Goal: Task Accomplishment & Management: Manage account settings

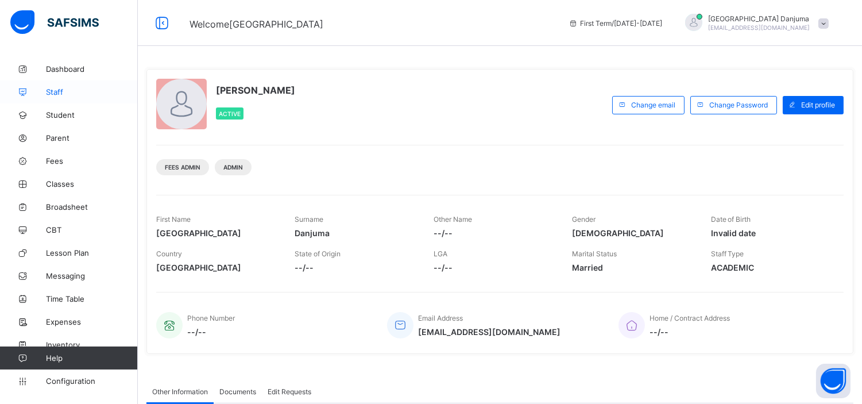
click at [56, 92] on span "Staff" at bounding box center [92, 91] width 92 height 9
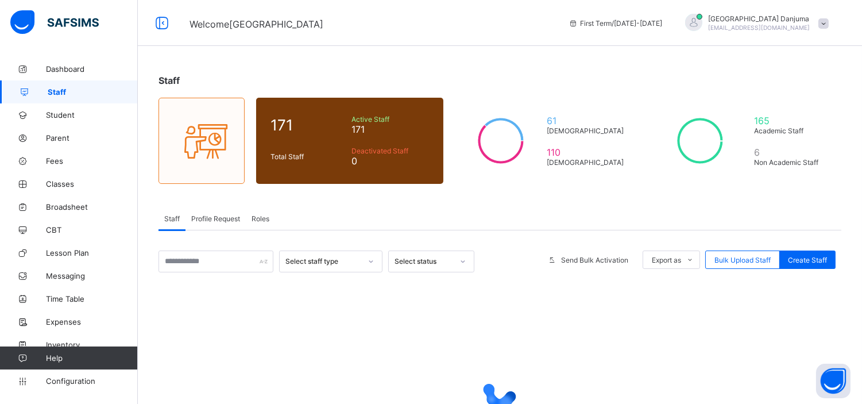
click at [266, 216] on span "Roles" at bounding box center [261, 218] width 18 height 9
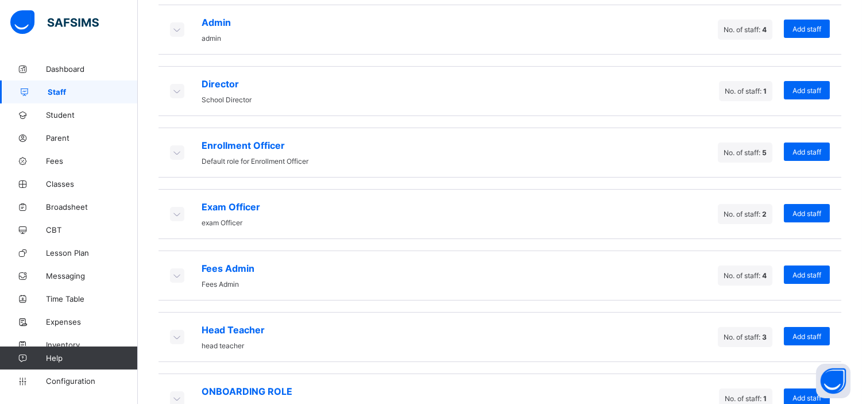
scroll to position [273, 0]
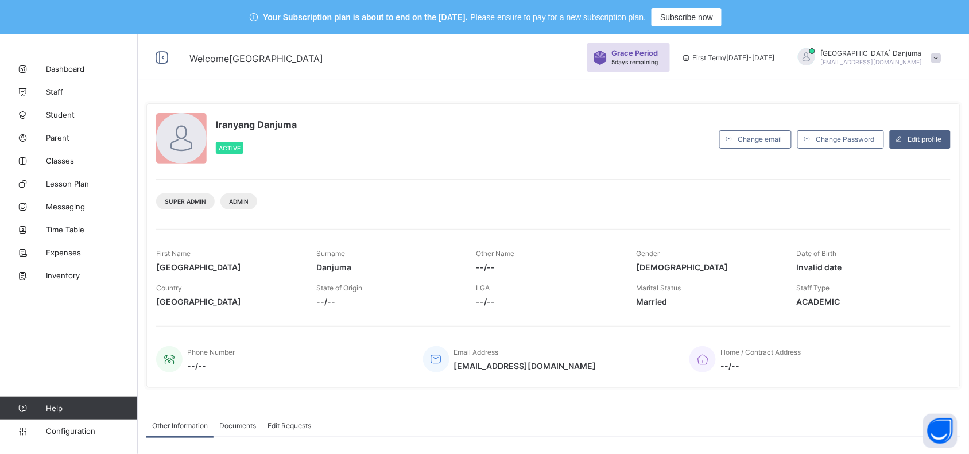
click at [495, 52] on span "Welcome Iranyang" at bounding box center [383, 57] width 386 height 15
click at [63, 113] on span "Student" at bounding box center [92, 114] width 92 height 9
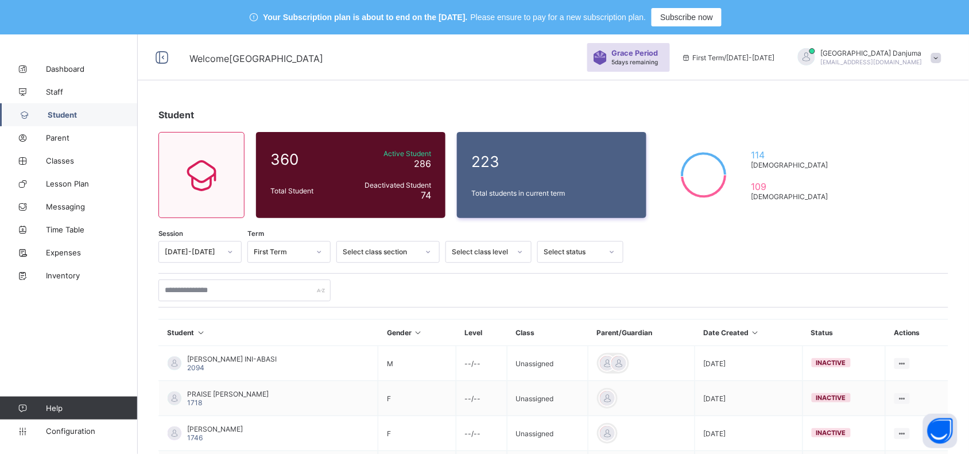
click at [942, 59] on span at bounding box center [936, 58] width 10 height 10
click at [924, 167] on span "Subscription" at bounding box center [895, 169] width 57 height 9
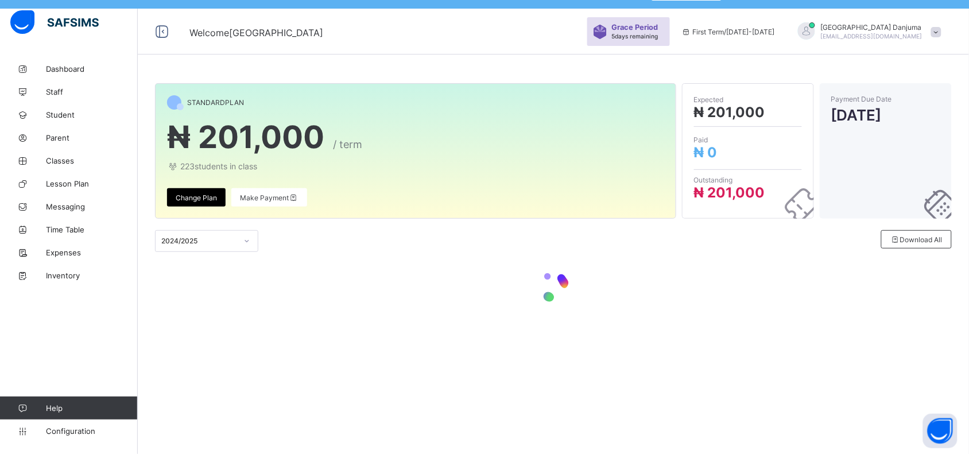
scroll to position [34, 0]
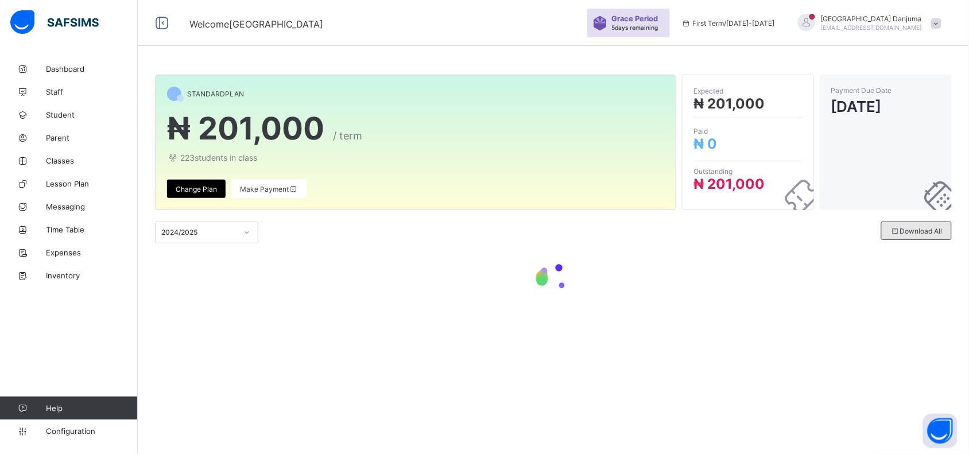
click at [925, 229] on span "Download All" at bounding box center [917, 231] width 52 height 9
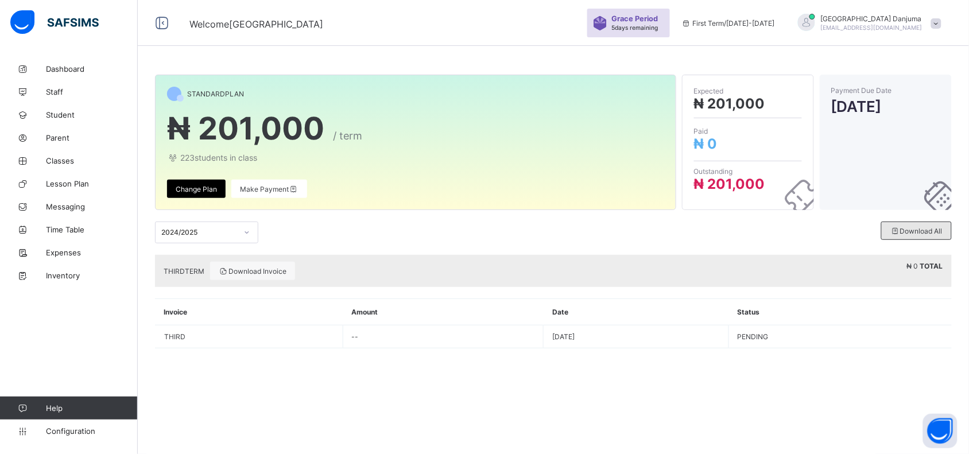
click at [925, 233] on span "Download All" at bounding box center [917, 231] width 52 height 9
click at [929, 228] on span "Download All" at bounding box center [917, 231] width 52 height 9
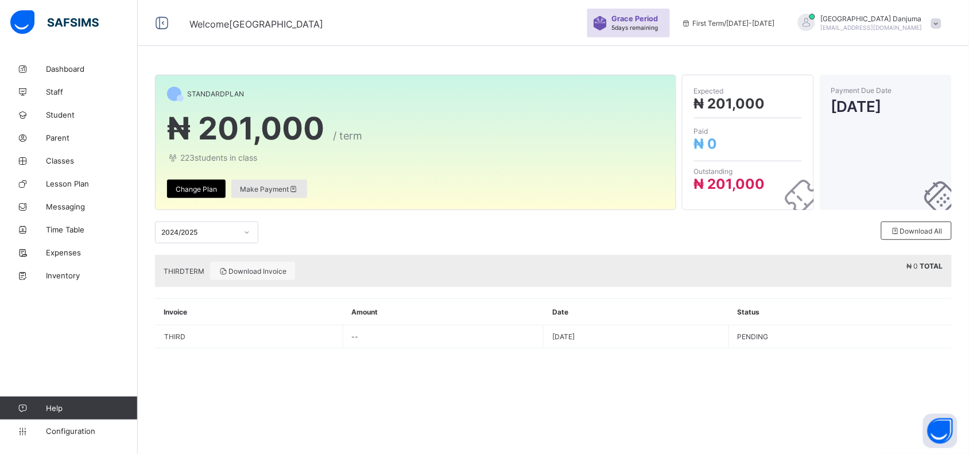
click at [272, 184] on div "Make Payment" at bounding box center [269, 189] width 76 height 18
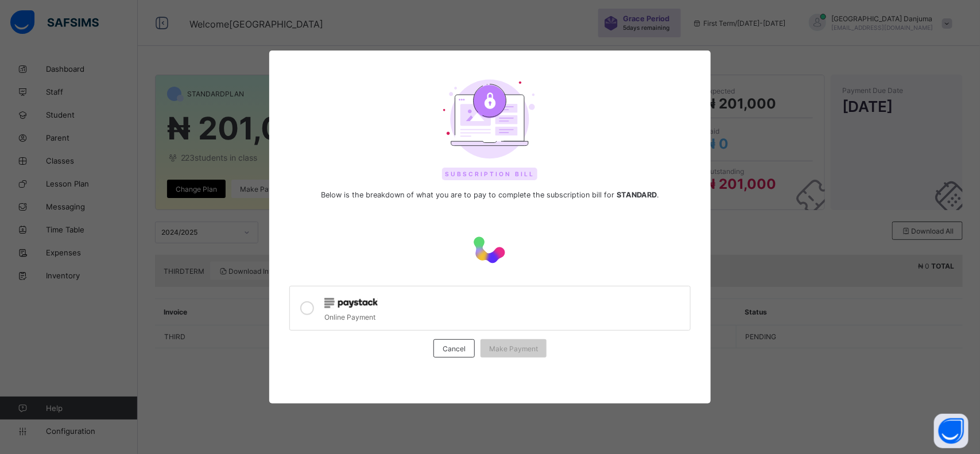
click at [305, 307] on icon at bounding box center [307, 308] width 14 height 14
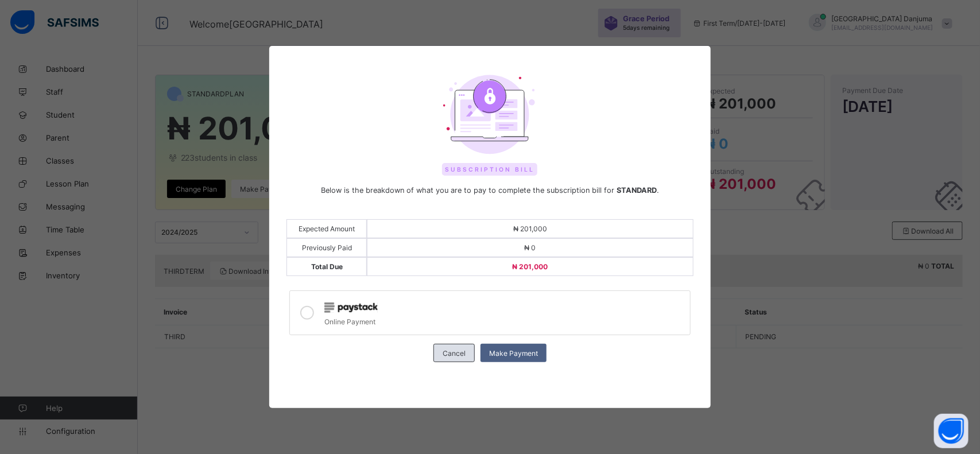
click at [453, 358] on div "Cancel" at bounding box center [454, 353] width 41 height 18
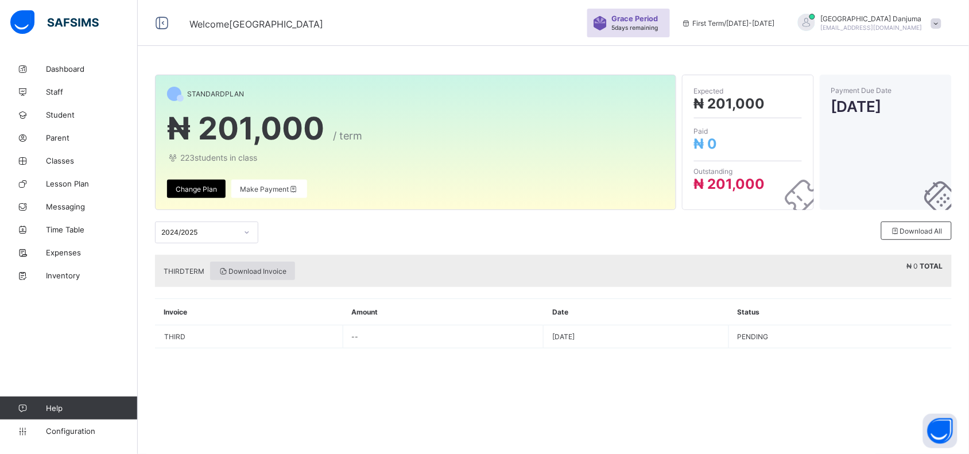
click at [268, 274] on span "Download Invoice" at bounding box center [253, 271] width 68 height 9
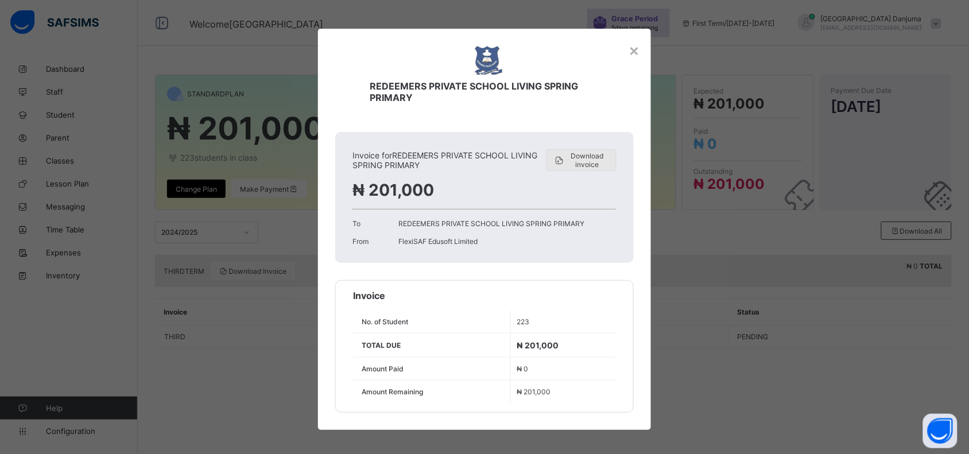
click at [591, 164] on span "Download invoice" at bounding box center [587, 160] width 44 height 17
click at [629, 49] on div "×" at bounding box center [634, 50] width 11 height 20
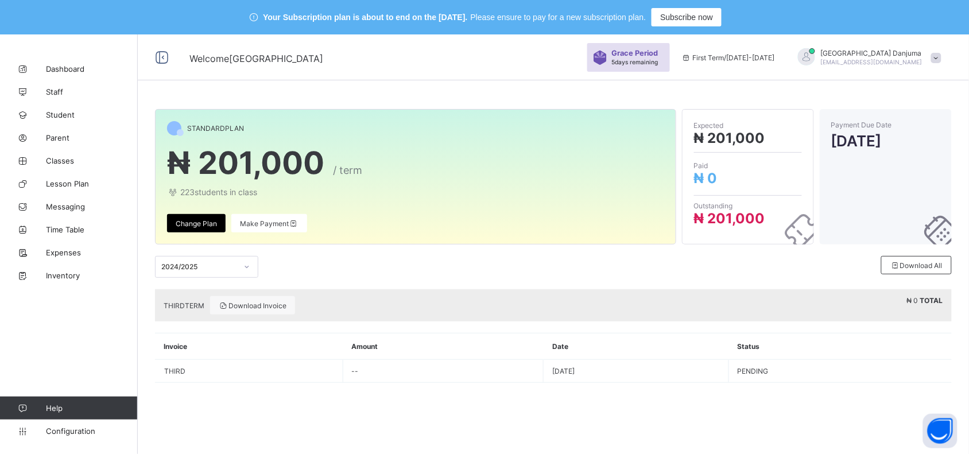
click at [942, 56] on span at bounding box center [936, 58] width 10 height 10
click at [921, 165] on span "Subscription" at bounding box center [895, 169] width 57 height 9
click at [55, 86] on link "Staff" at bounding box center [69, 91] width 138 height 23
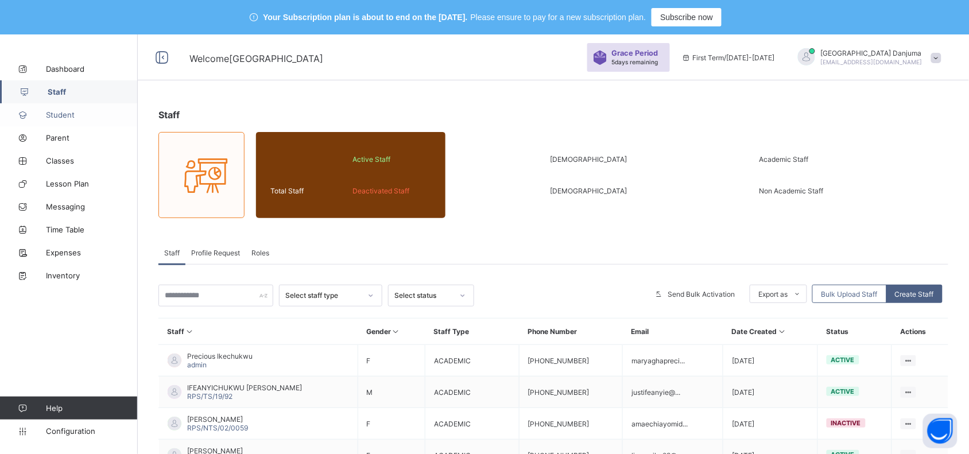
click at [59, 113] on span "Student" at bounding box center [92, 114] width 92 height 9
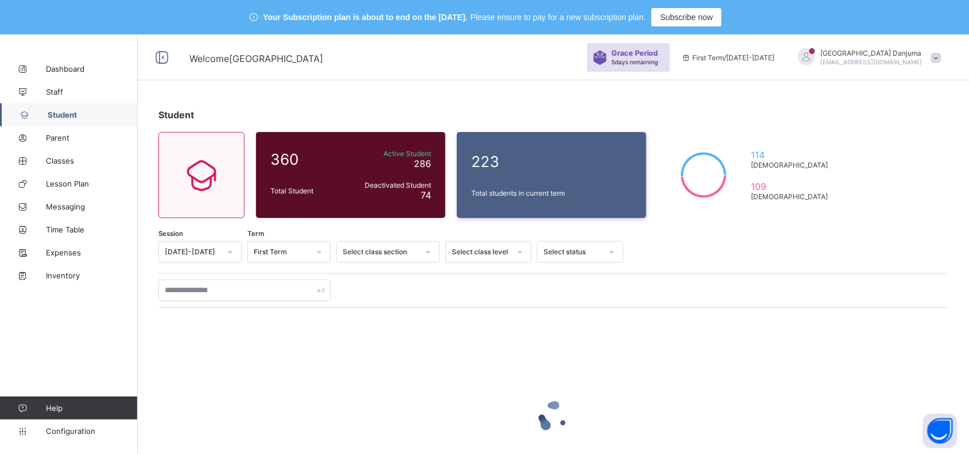
click at [942, 61] on span at bounding box center [936, 58] width 10 height 10
click at [919, 163] on li "Subscription" at bounding box center [904, 168] width 85 height 19
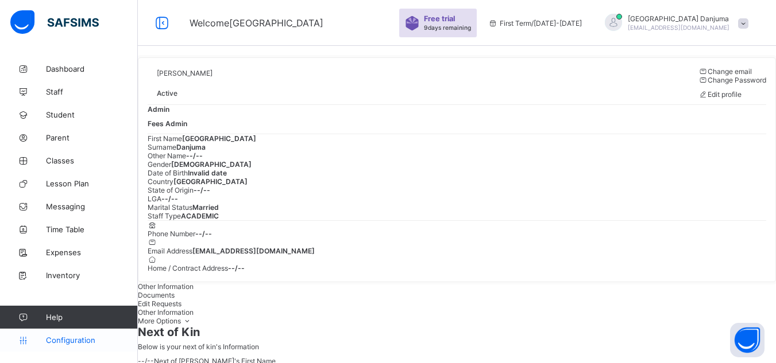
click at [83, 342] on span "Configuration" at bounding box center [91, 340] width 91 height 9
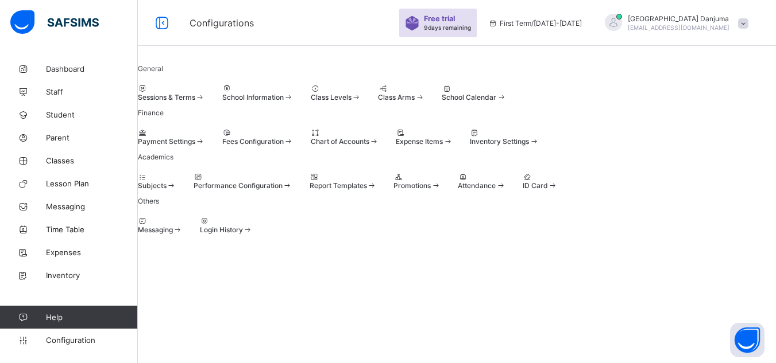
click at [284, 102] on span "School Information" at bounding box center [252, 97] width 61 height 9
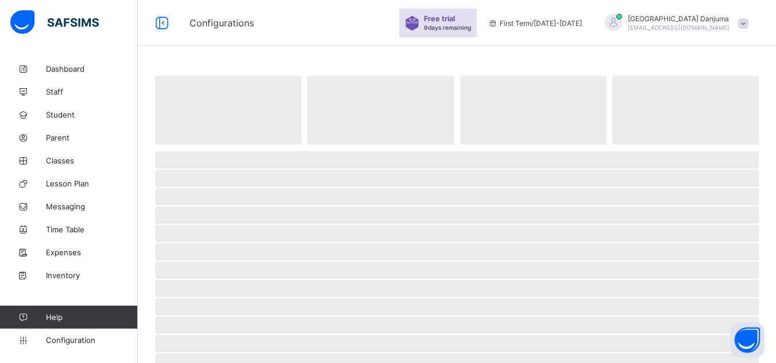
select select "**"
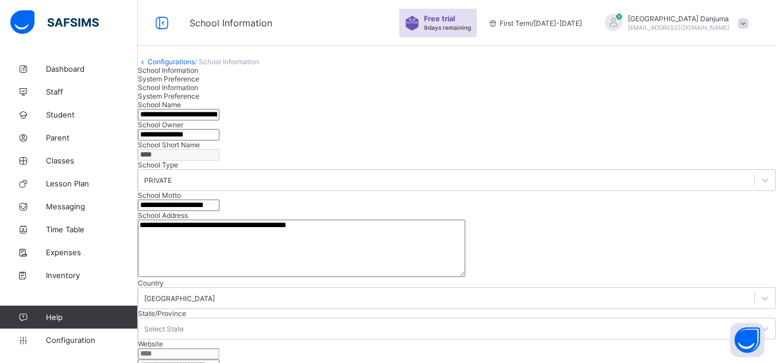
click at [219, 121] on input "**********" at bounding box center [179, 114] width 82 height 11
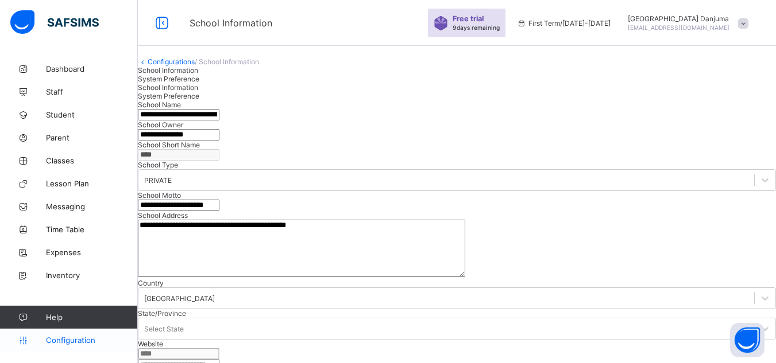
click at [59, 337] on span "Configuration" at bounding box center [91, 340] width 91 height 9
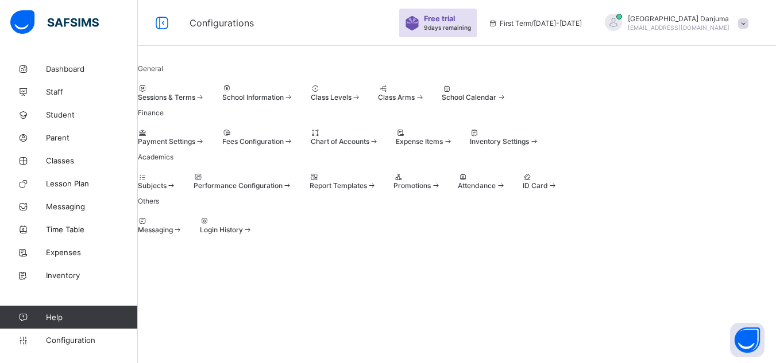
click at [183, 102] on span "Sessions & Terms" at bounding box center [166, 97] width 57 height 9
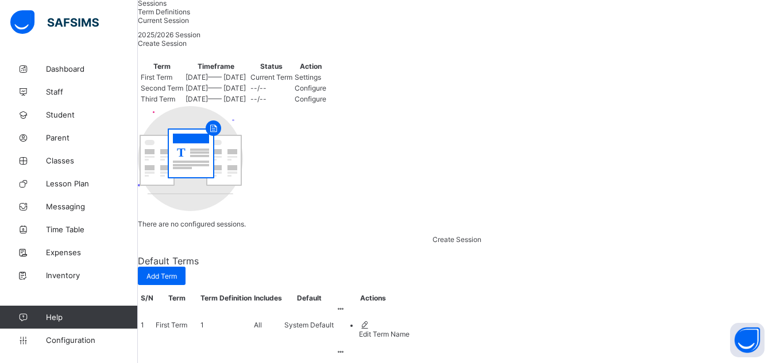
scroll to position [84, 0]
click at [62, 164] on span "Classes" at bounding box center [92, 160] width 92 height 9
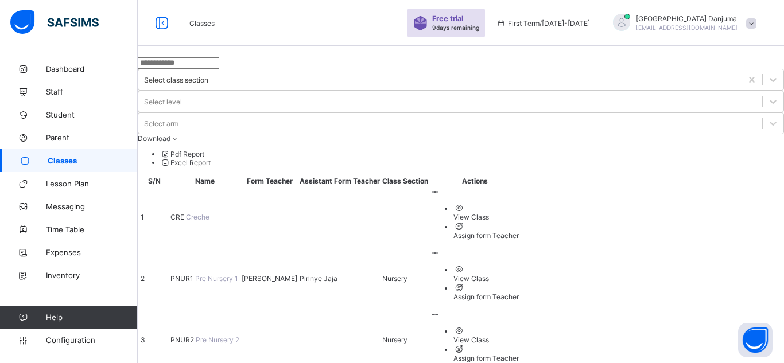
click at [195, 274] on span "PNUR1" at bounding box center [183, 278] width 25 height 9
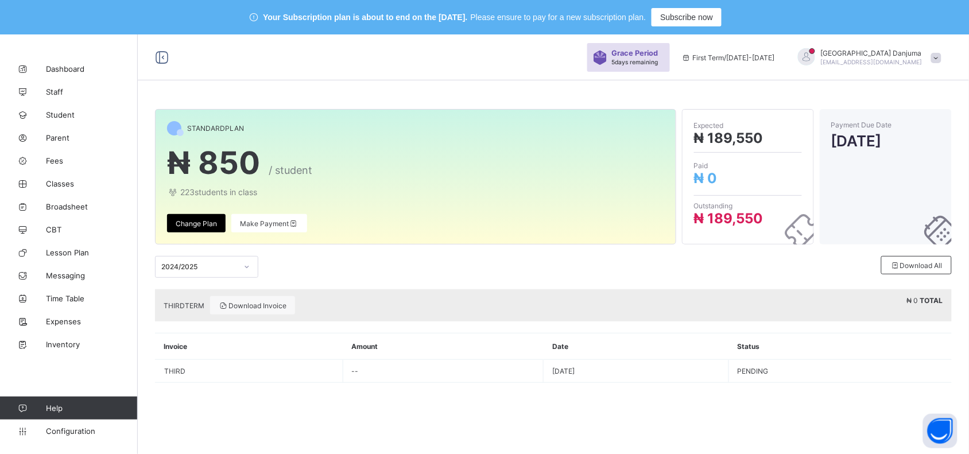
click at [517, 215] on div "Change Plan Make Payment" at bounding box center [415, 223] width 497 height 18
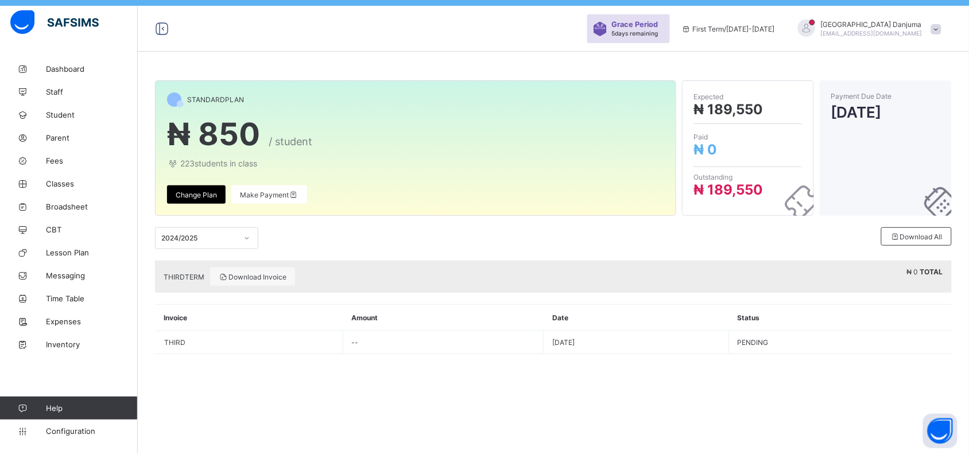
scroll to position [34, 0]
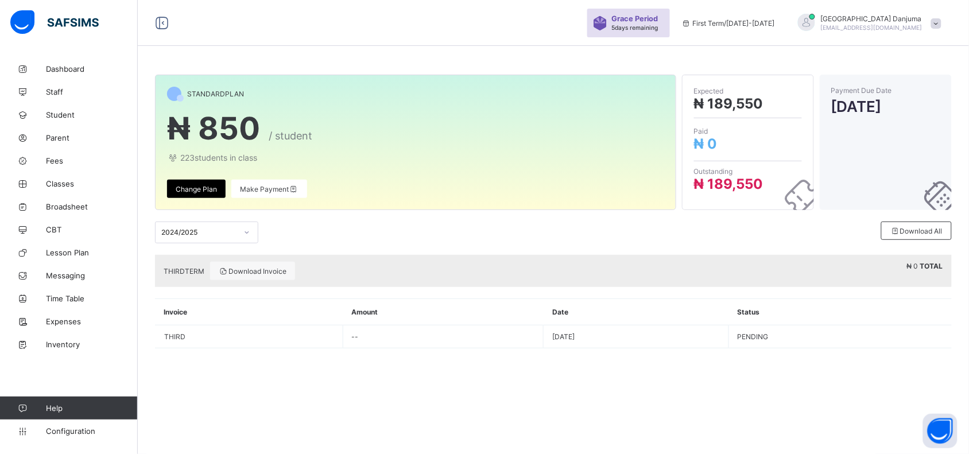
click at [24, 43] on div at bounding box center [68, 23] width 138 height 46
